Goal: Find specific page/section: Find specific page/section

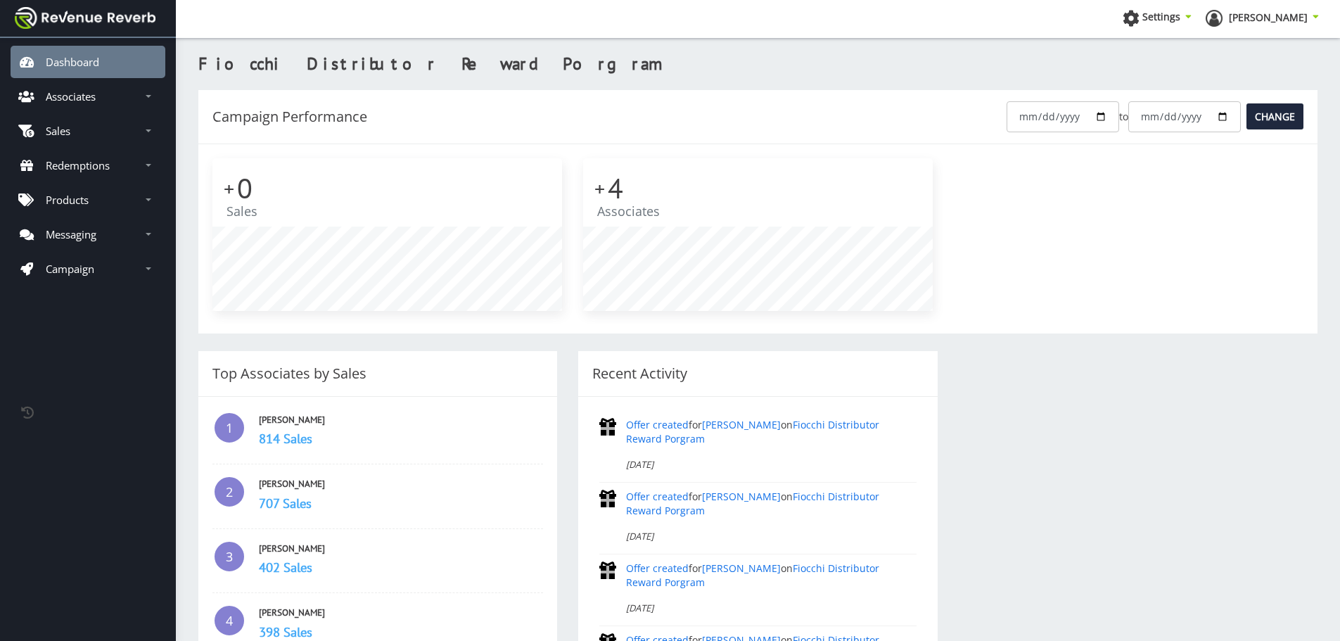
scroll to position [11, 11]
click at [91, 103] on p "Associates" at bounding box center [71, 96] width 50 height 14
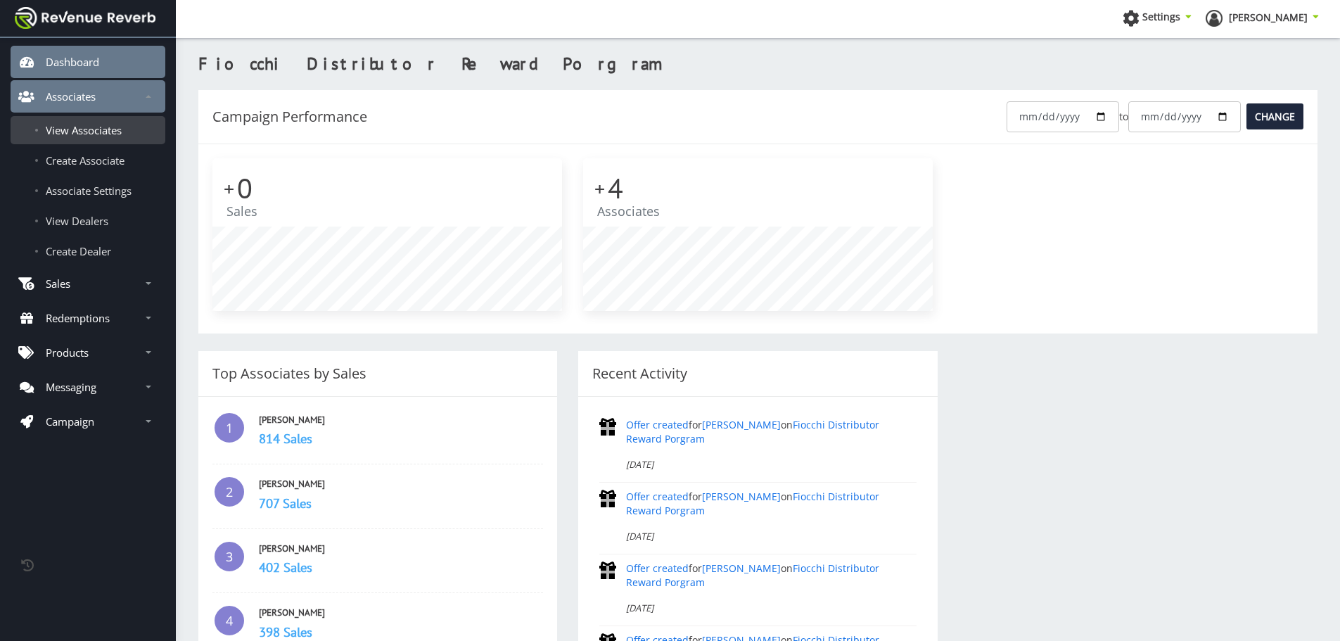
click at [95, 132] on span "View Associates" at bounding box center [84, 130] width 76 height 14
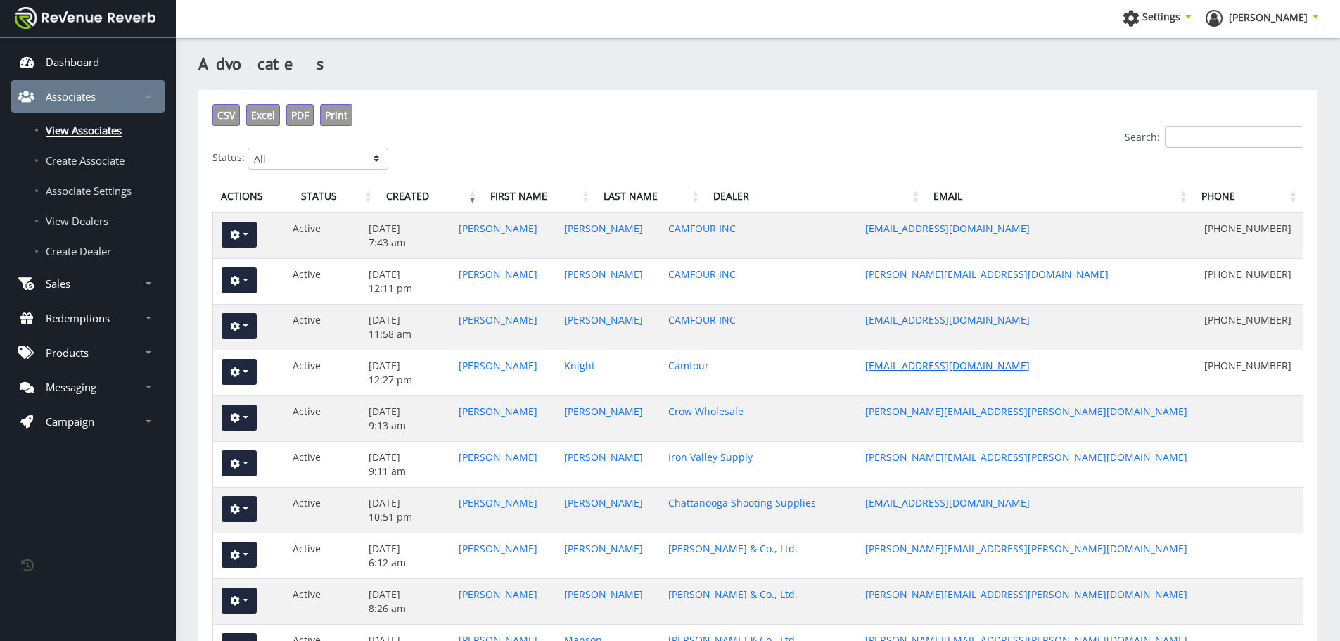
scroll to position [11, 11]
click at [1210, 138] on input "Search:" at bounding box center [1234, 137] width 139 height 22
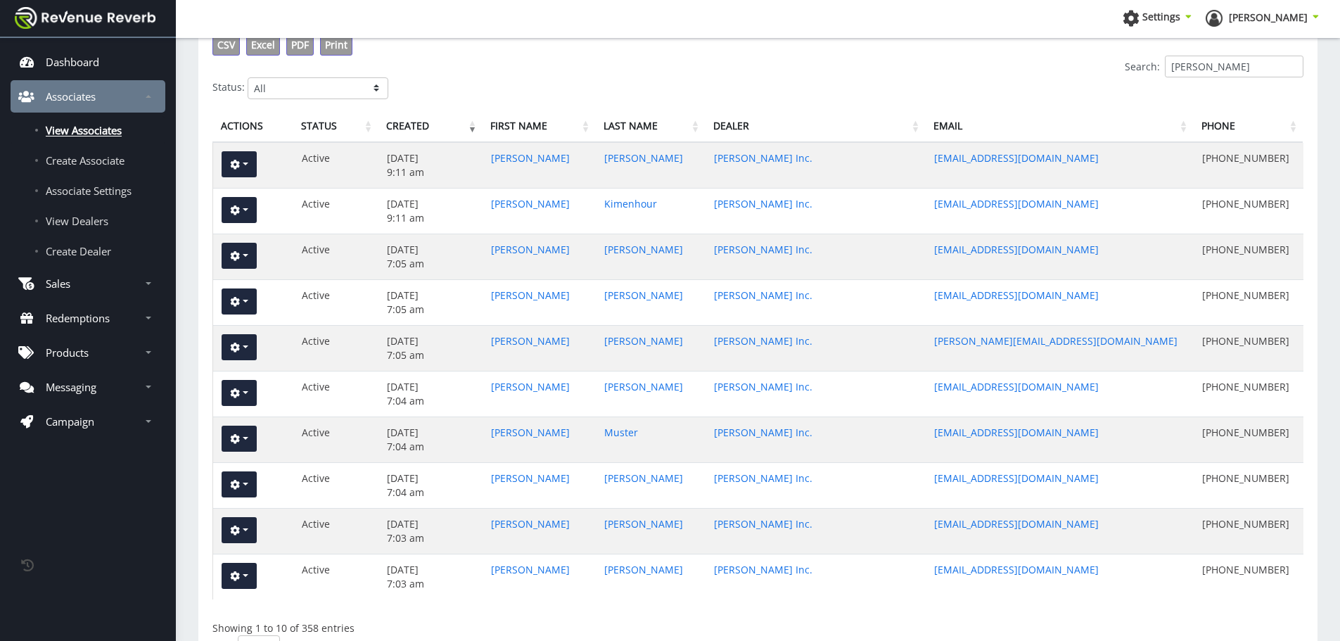
scroll to position [0, 0]
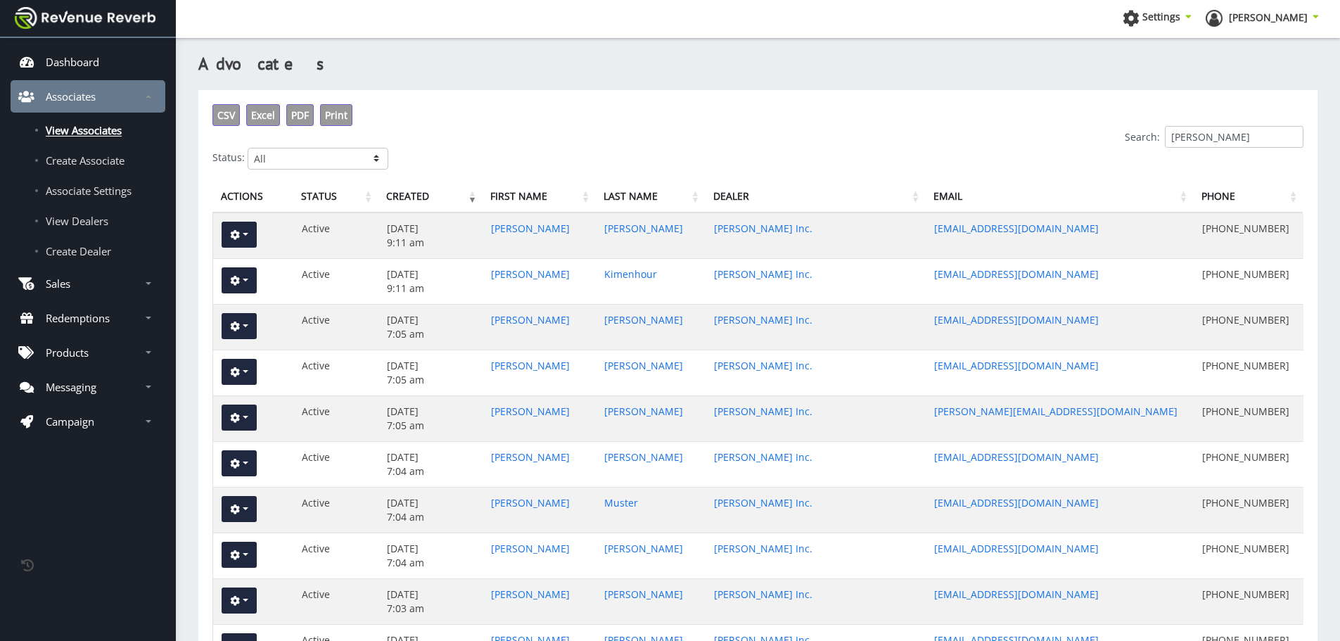
type input "kinsey"
click at [537, 193] on th "First Name" at bounding box center [538, 197] width 113 height 32
click at [537, 196] on th "First Name" at bounding box center [538, 197] width 113 height 32
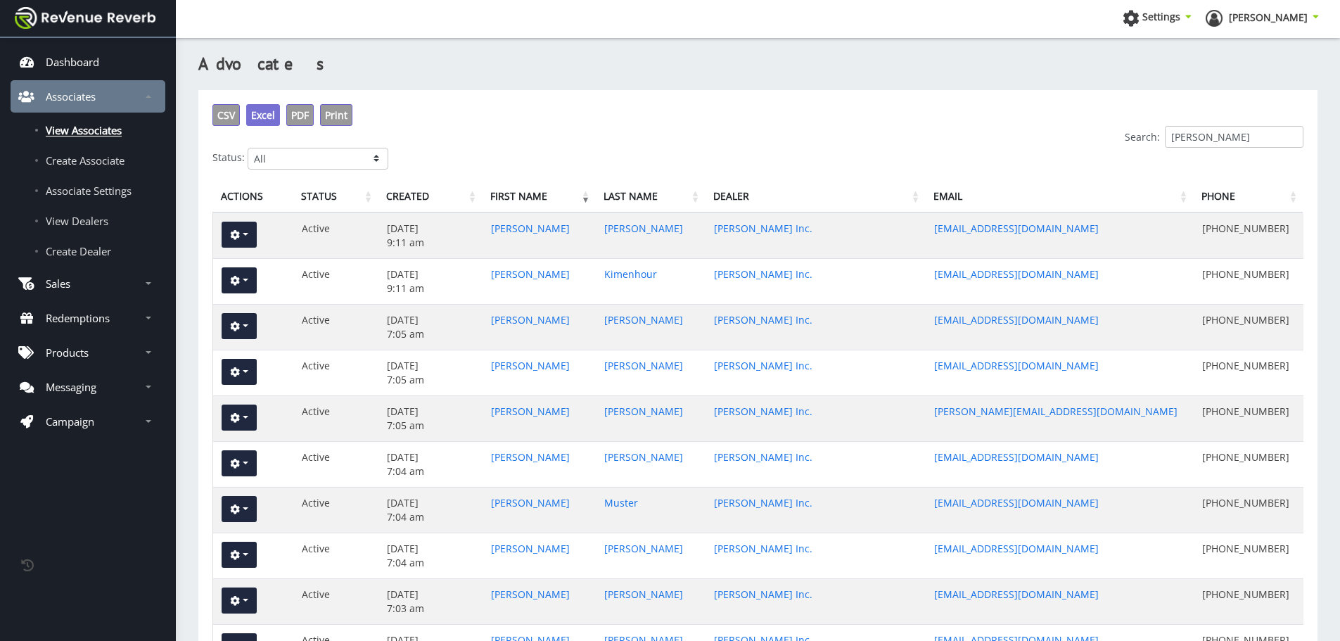
click at [262, 114] on span "Excel" at bounding box center [263, 114] width 24 height 13
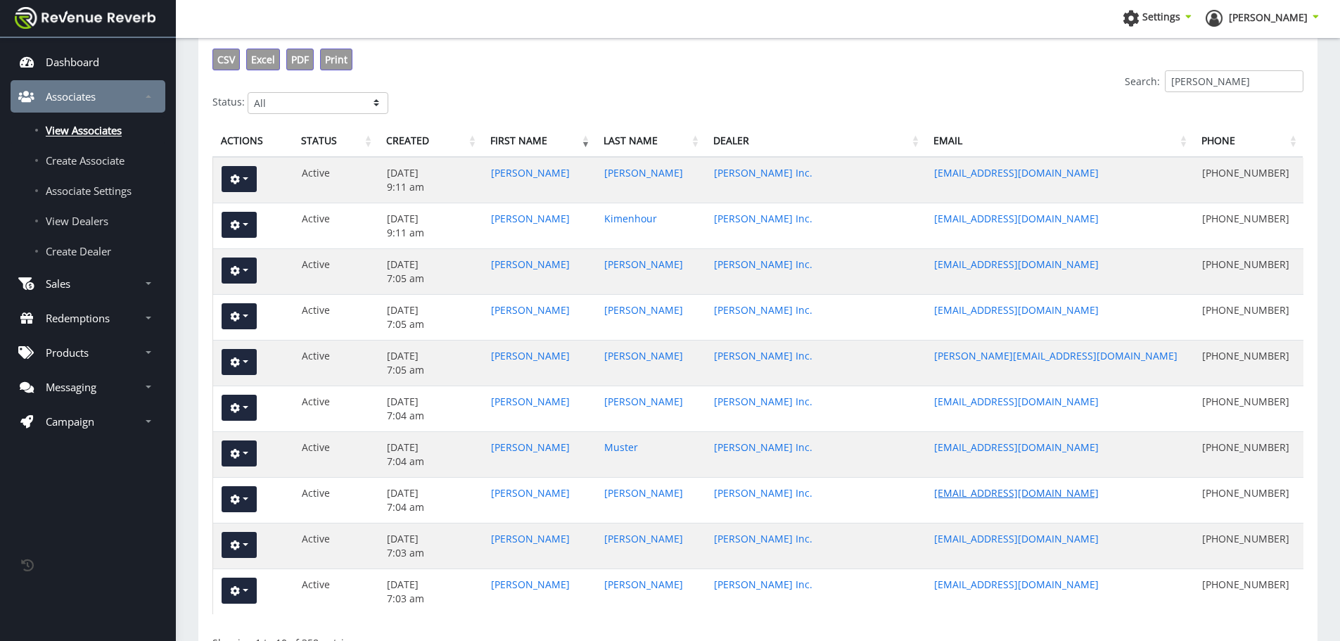
scroll to position [163, 0]
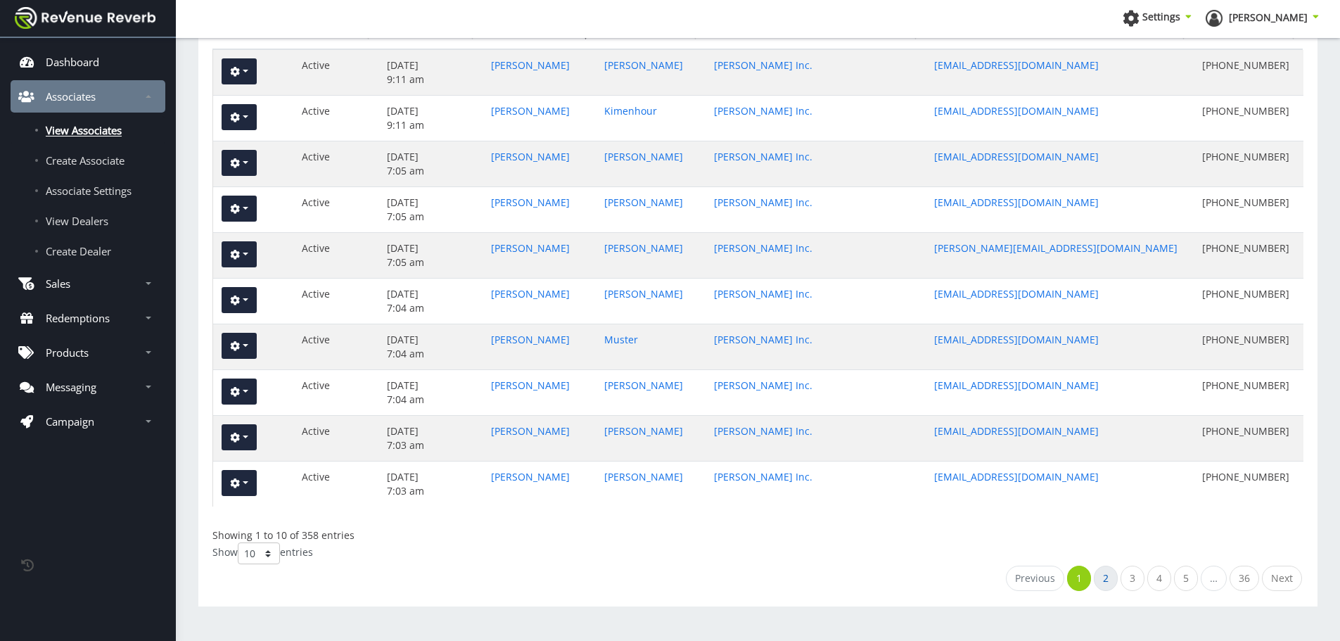
click at [1110, 580] on link "2" at bounding box center [1106, 577] width 24 height 25
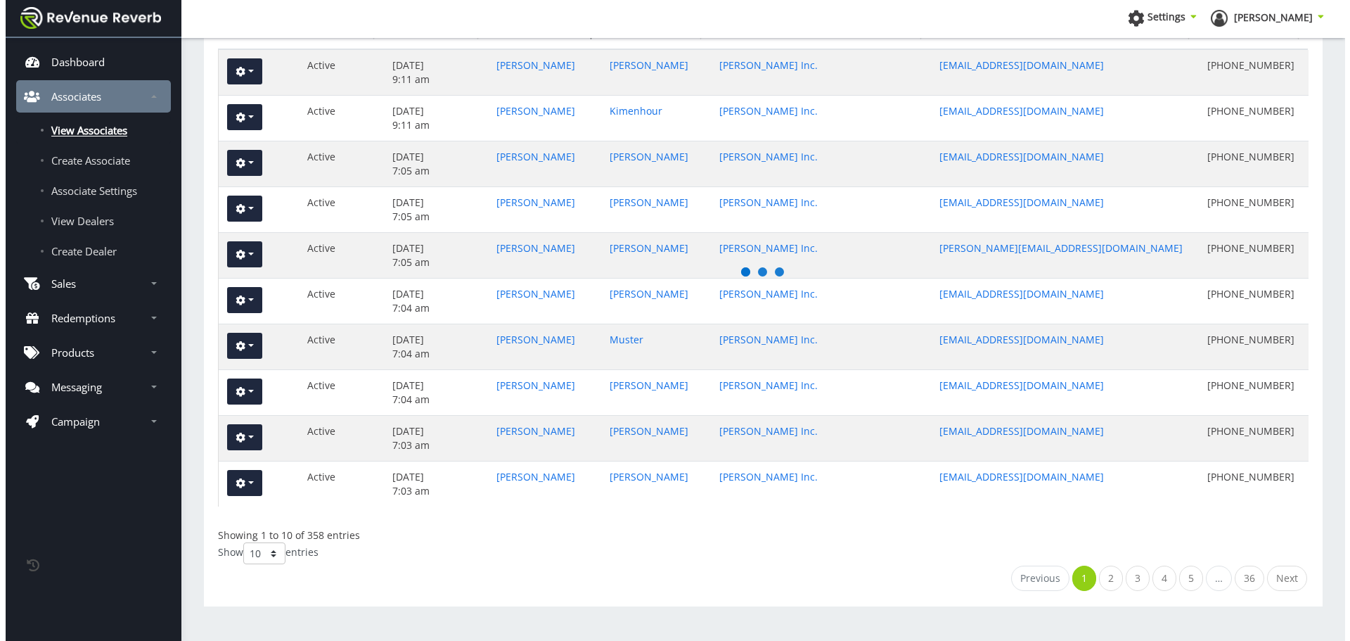
scroll to position [0, 0]
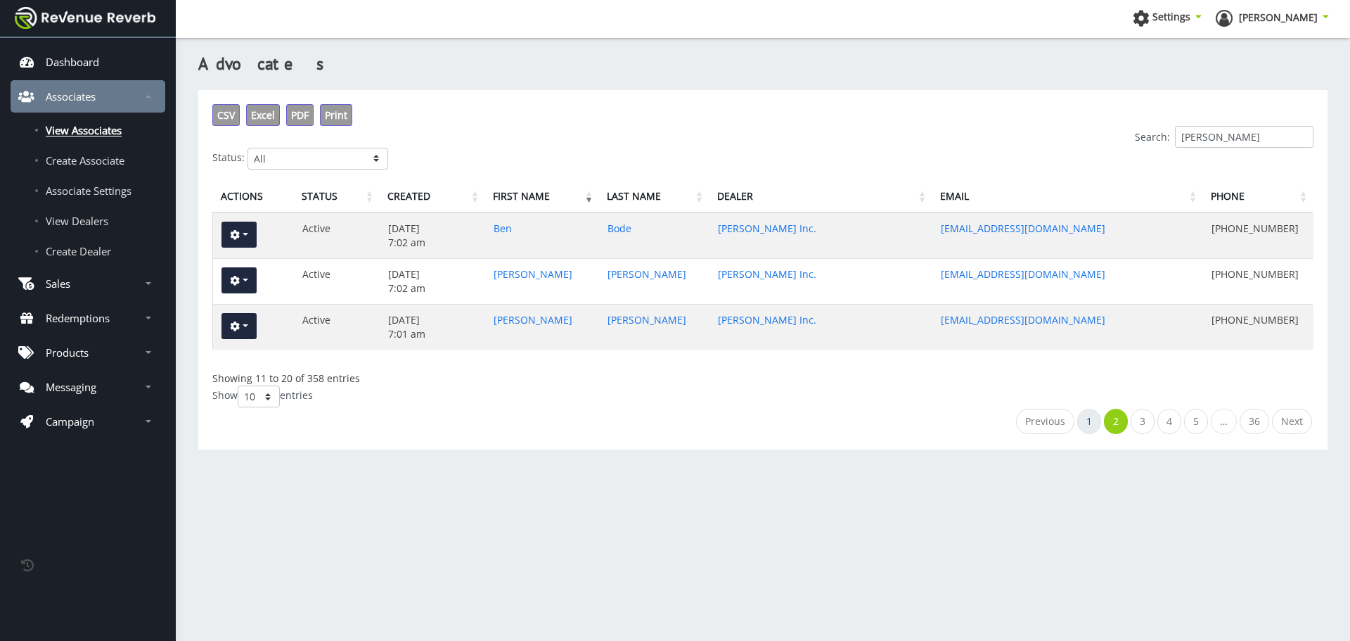
click at [1080, 419] on link "1" at bounding box center [1089, 421] width 24 height 25
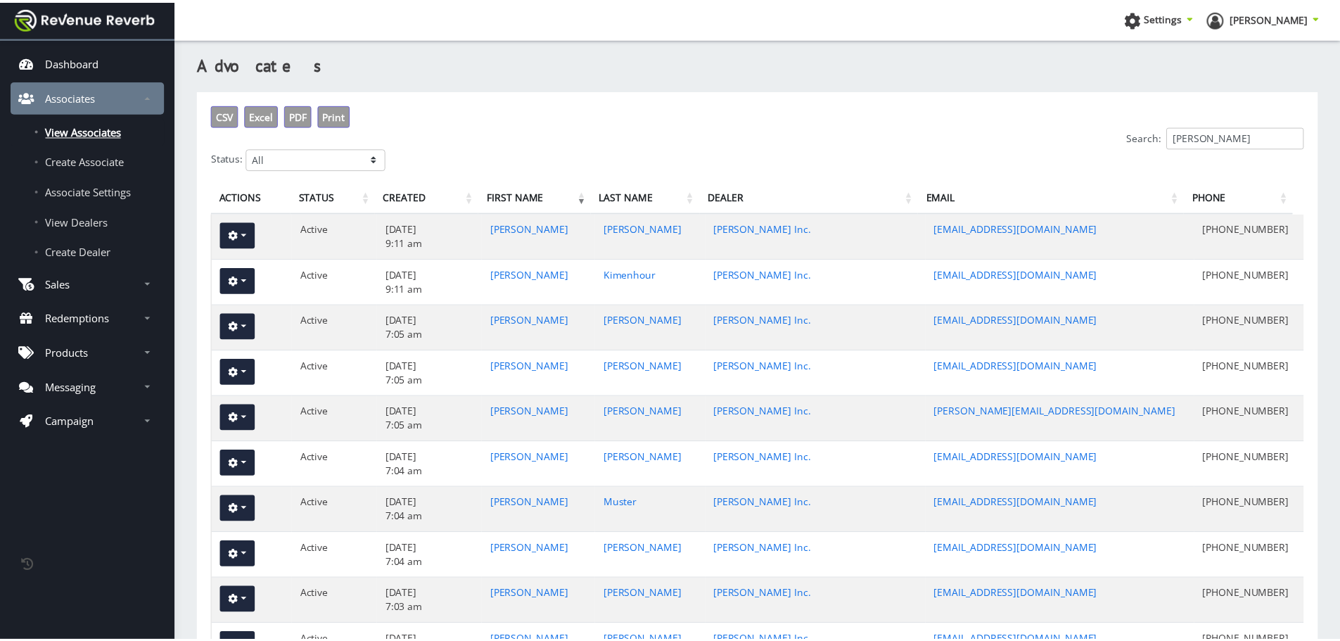
scroll to position [163, 0]
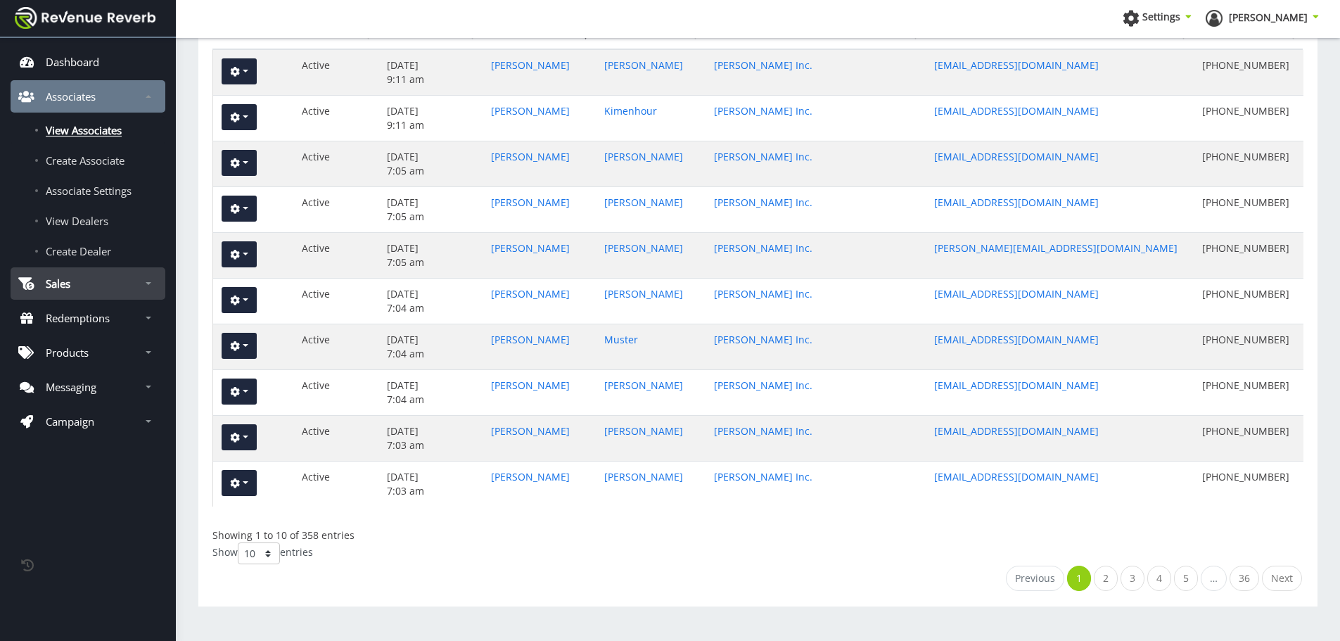
drag, startPoint x: 101, startPoint y: 285, endPoint x: 143, endPoint y: 298, distance: 44.1
click at [101, 285] on link "Sales" at bounding box center [88, 283] width 155 height 32
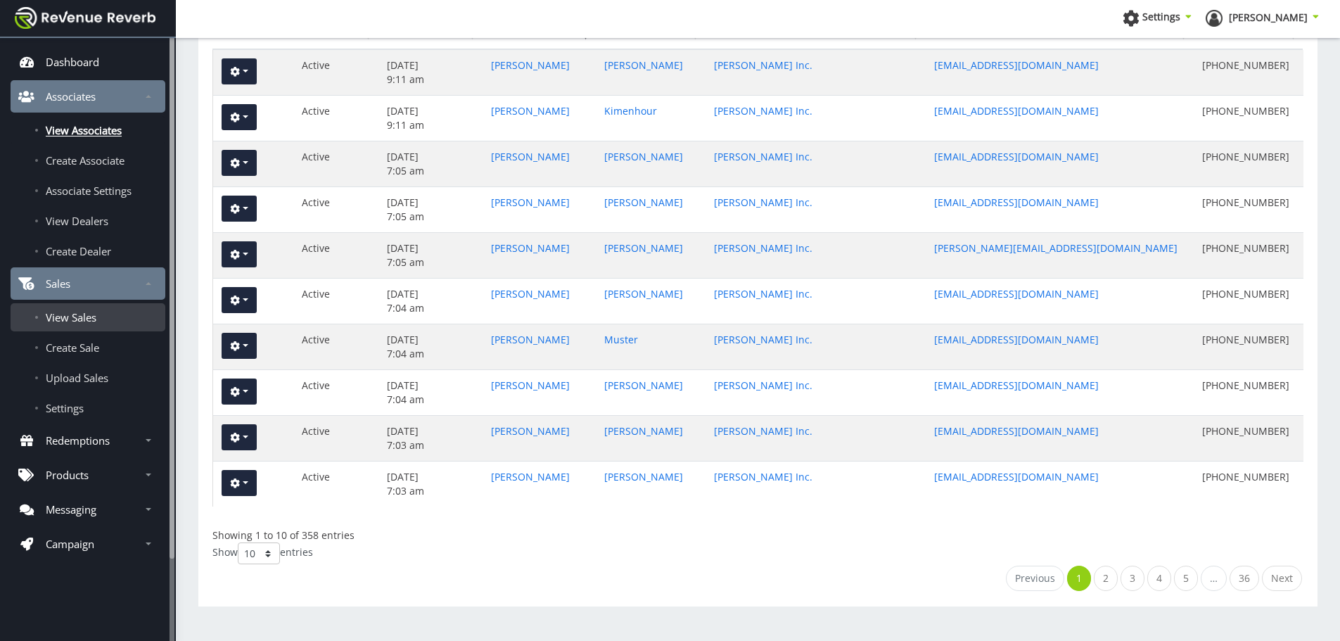
click at [79, 324] on span "View Sales" at bounding box center [71, 317] width 51 height 14
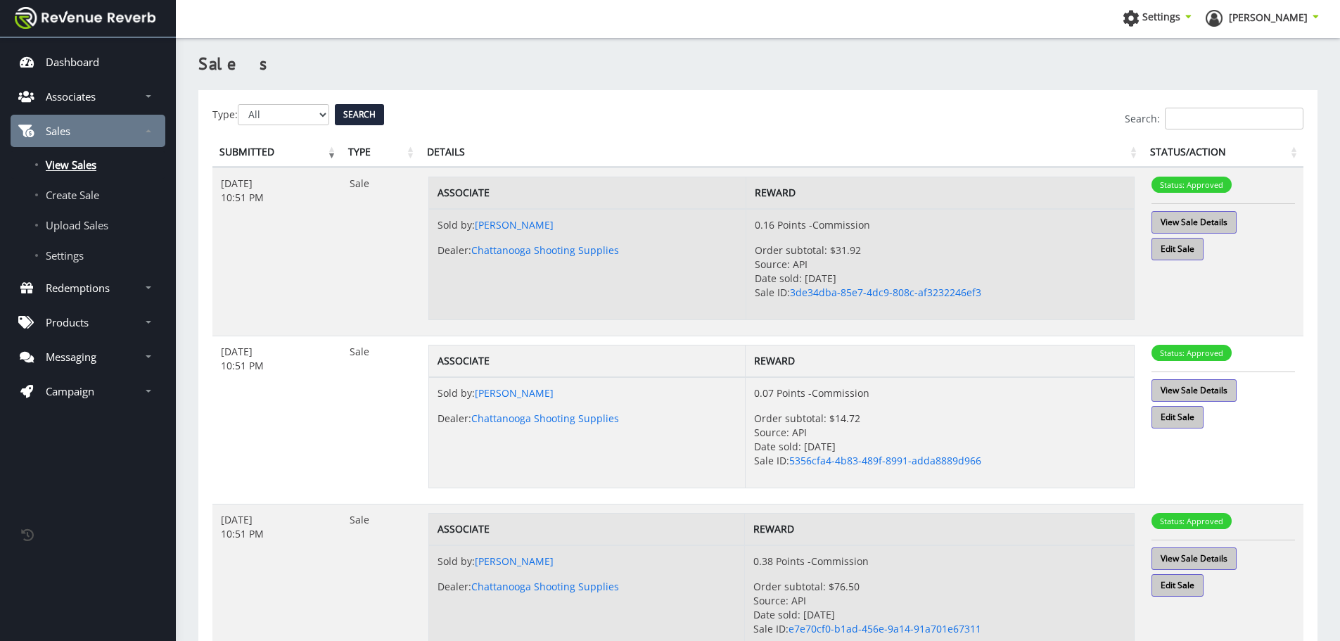
scroll to position [11, 11]
click at [266, 112] on div "Search:" at bounding box center [757, 119] width 1091 height 22
click at [318, 110] on div "Search:" at bounding box center [757, 119] width 1091 height 22
click at [1265, 121] on input "Search:" at bounding box center [1234, 119] width 139 height 22
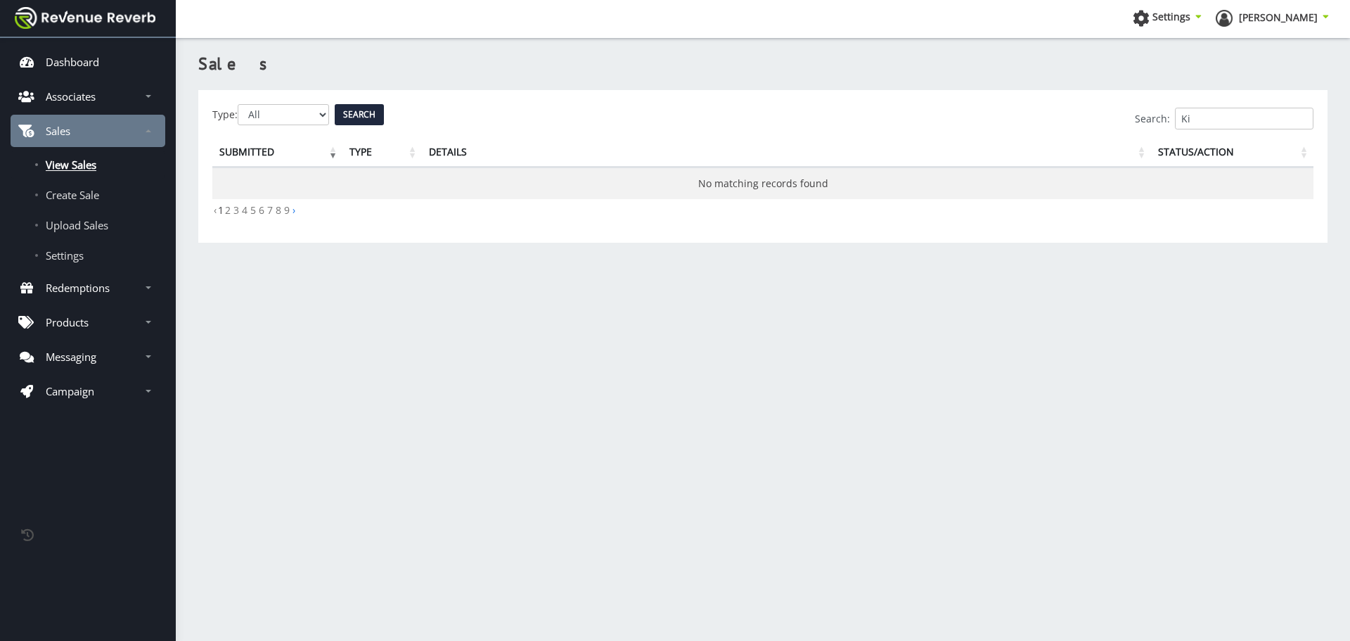
type input "K"
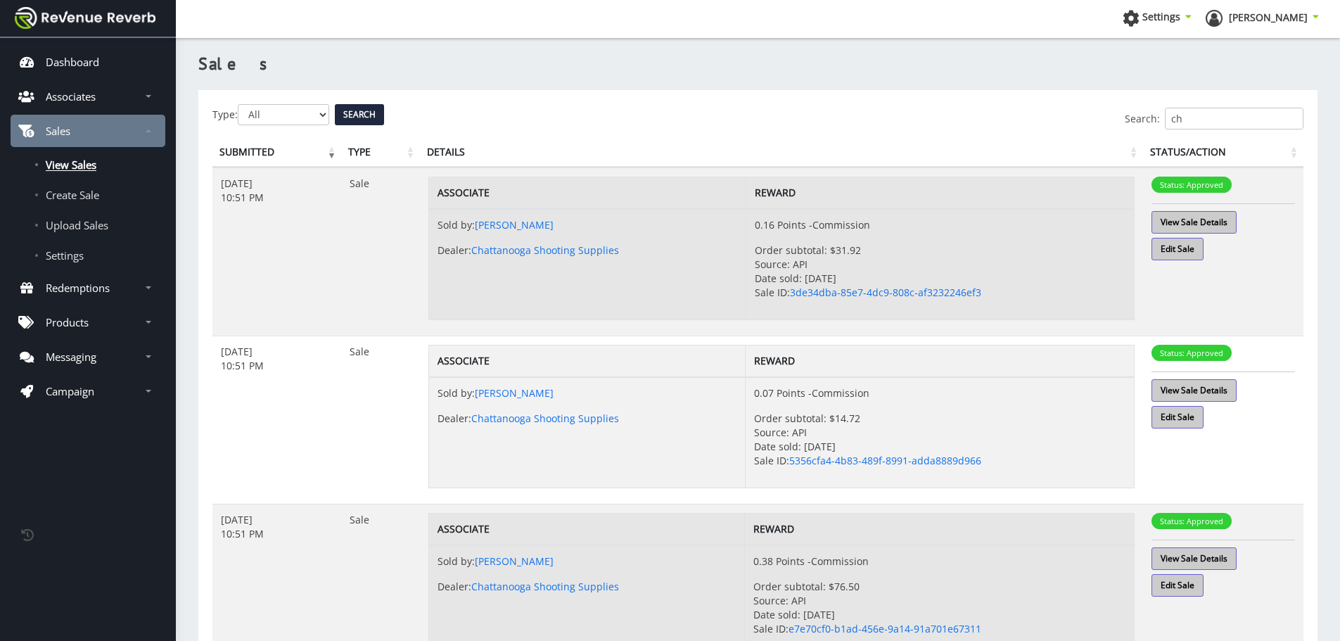
type input "c"
